Goal: Check status: Check status

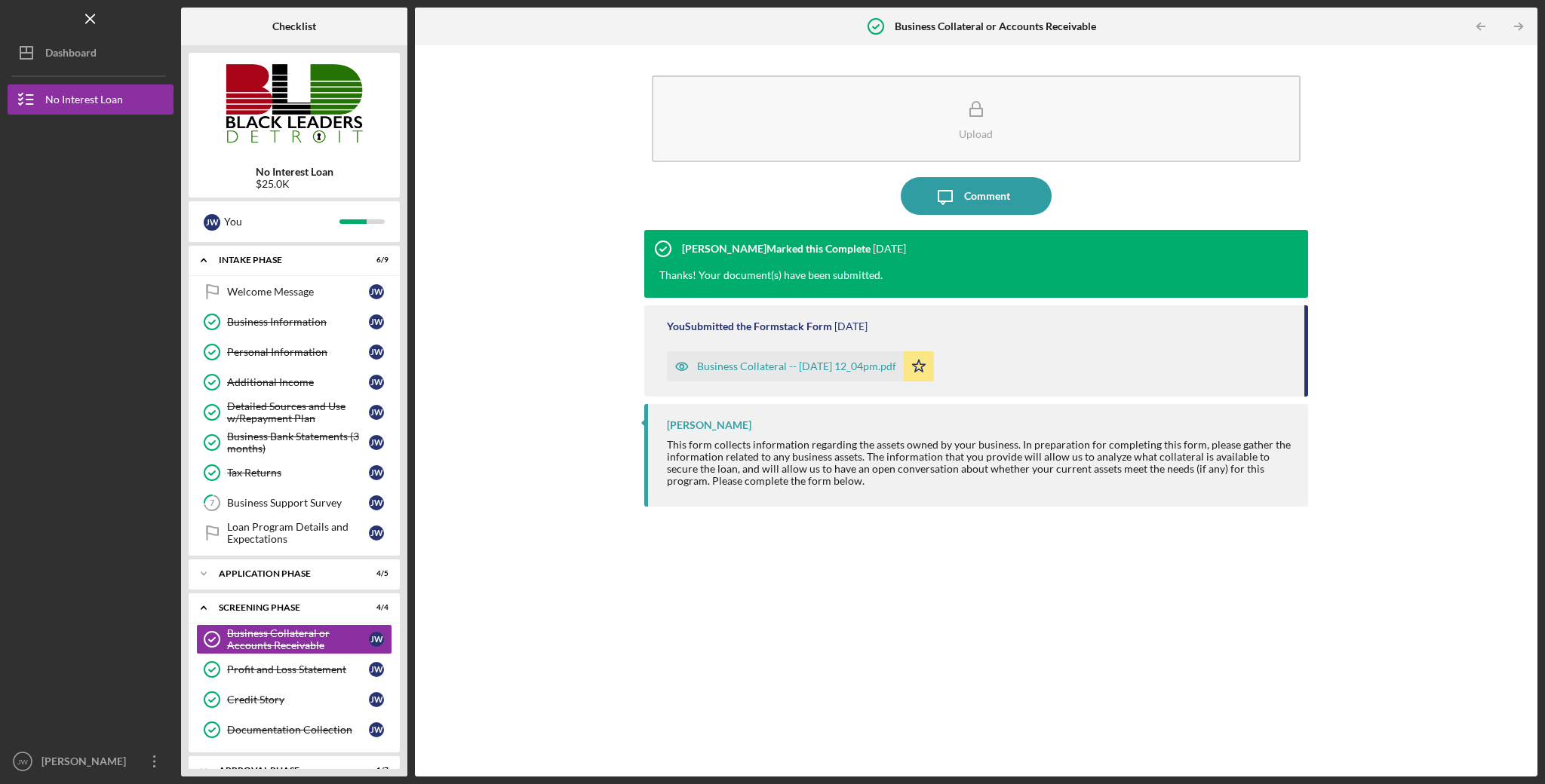
scroll to position [25, 0]
click at [258, 657] on link "Profit and Loss Statement Profit and Loss Statement J W" at bounding box center [294, 669] width 196 height 30
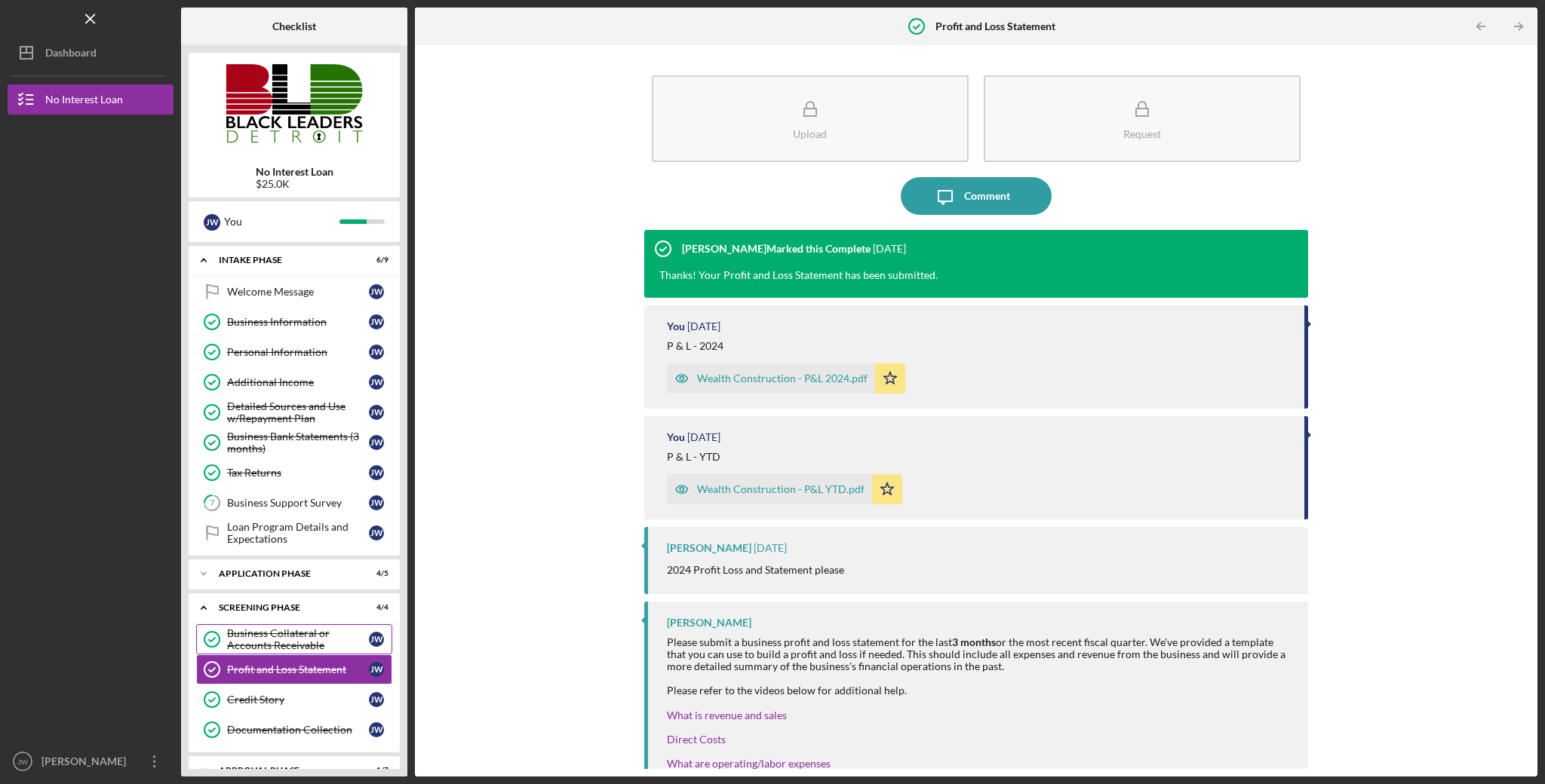
click at [262, 638] on div "Business Collateral or Accounts Receivable" at bounding box center [297, 640] width 142 height 25
